Goal: Task Accomplishment & Management: Use online tool/utility

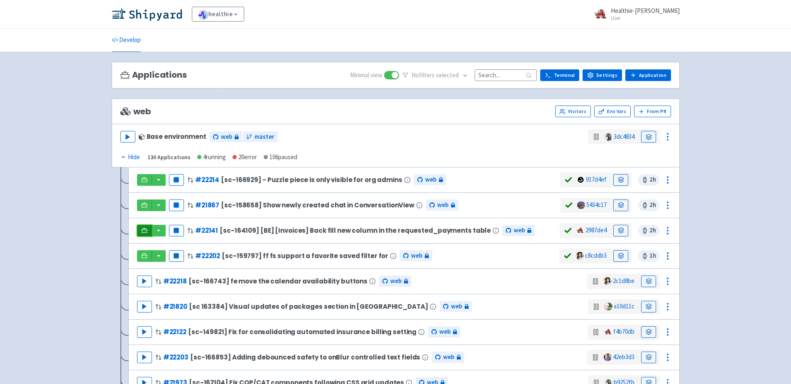
click at [143, 230] on icon at bounding box center [144, 230] width 6 height 6
